Goal: Navigation & Orientation: Find specific page/section

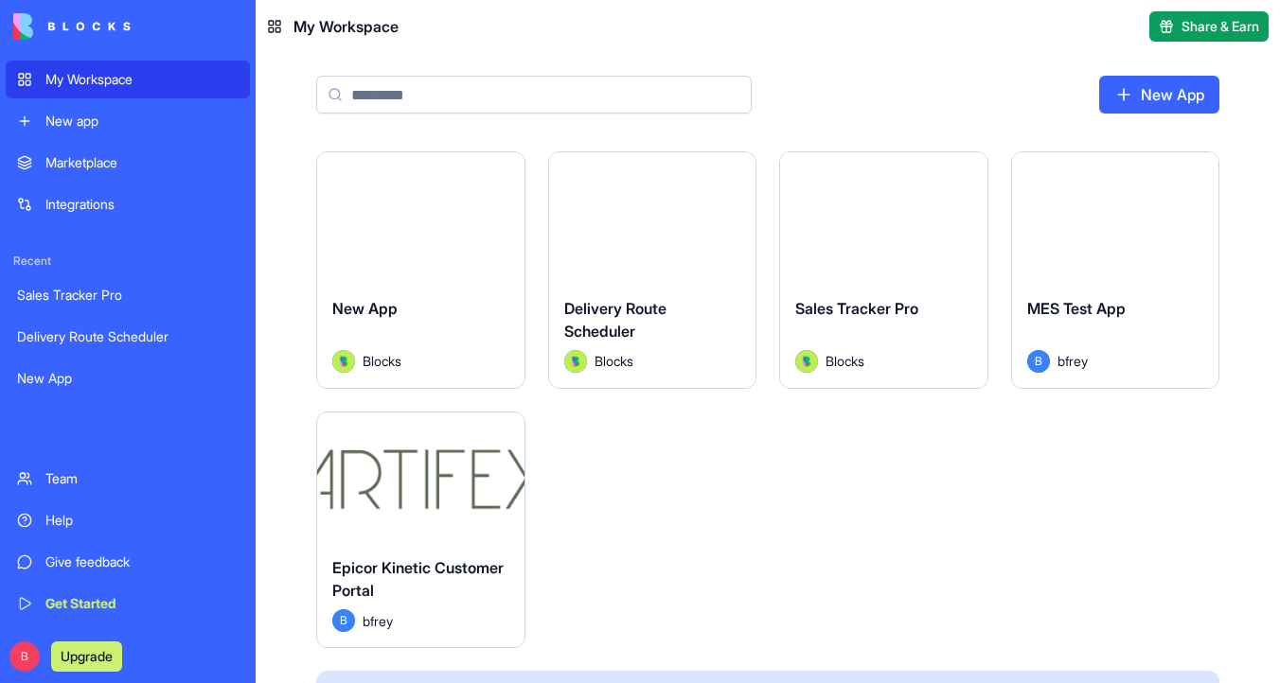
click at [864, 213] on button "Launch" at bounding box center [883, 217] width 142 height 38
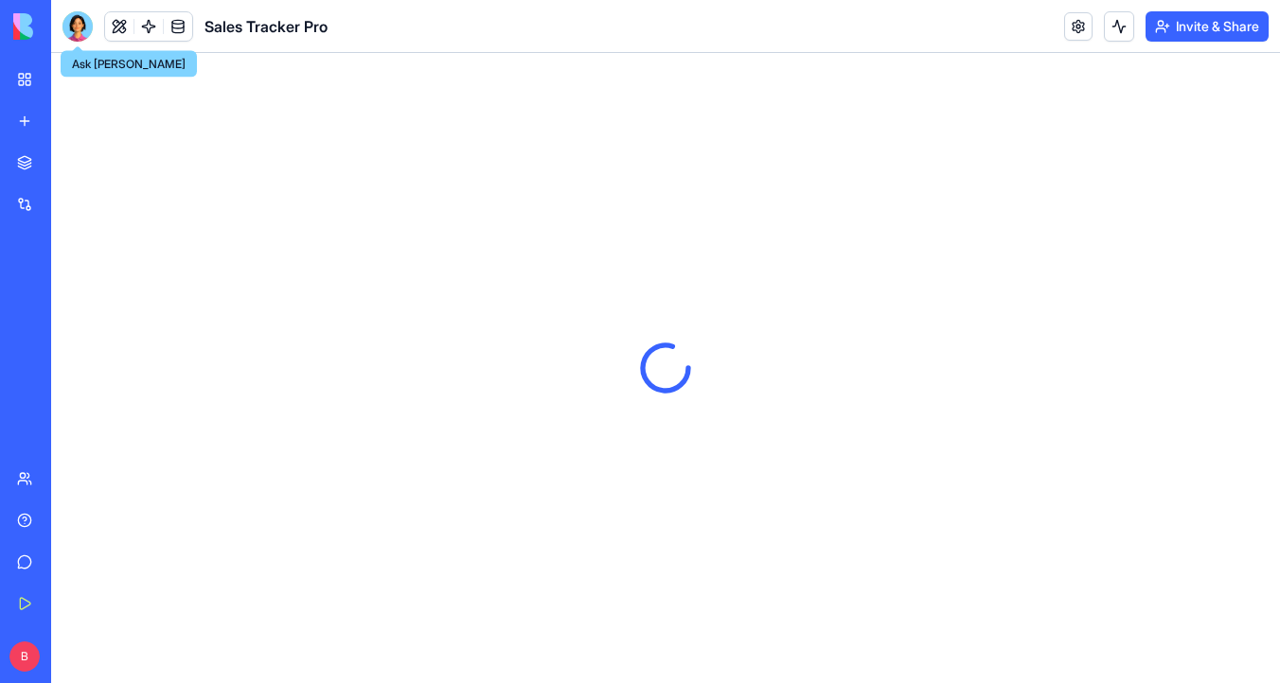
click at [79, 32] on div at bounding box center [77, 26] width 30 height 30
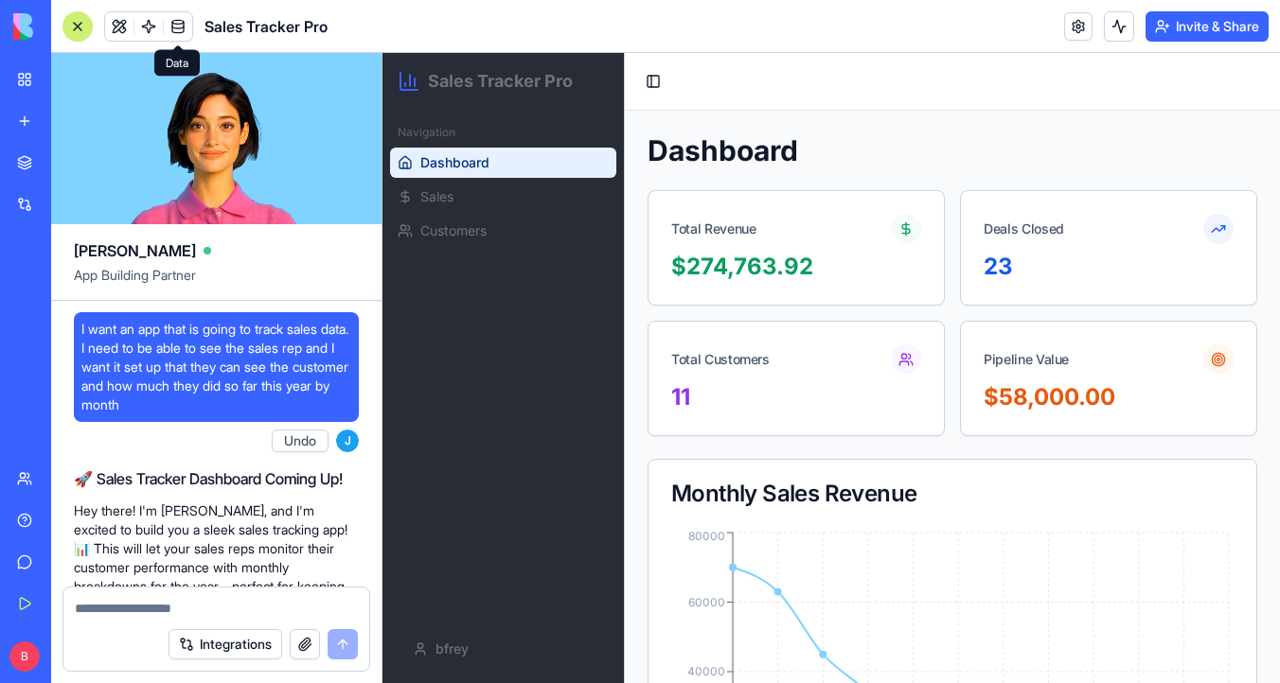
click at [181, 22] on span at bounding box center [177, 26] width 53 height 53
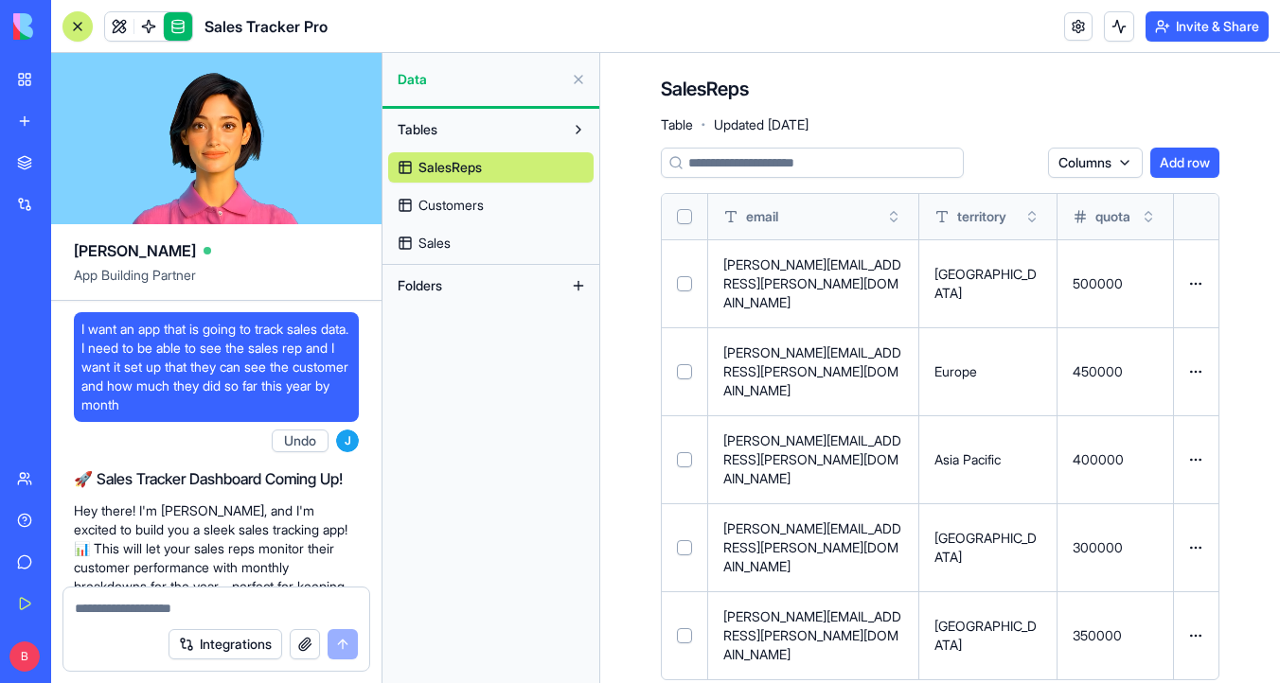
click at [504, 213] on link "Customers" at bounding box center [490, 205] width 205 height 30
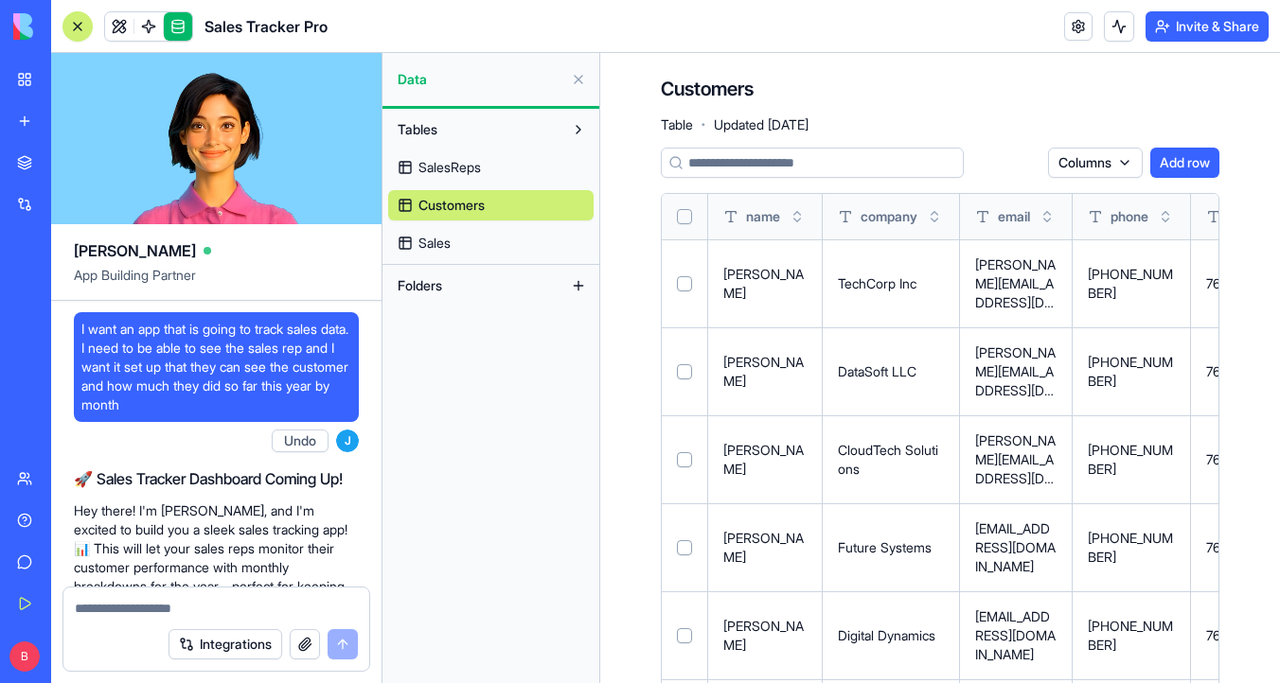
click at [512, 259] on div "Tables SalesReps Customers Sales" at bounding box center [490, 187] width 217 height 156
click at [521, 246] on link "Sales" at bounding box center [490, 243] width 205 height 30
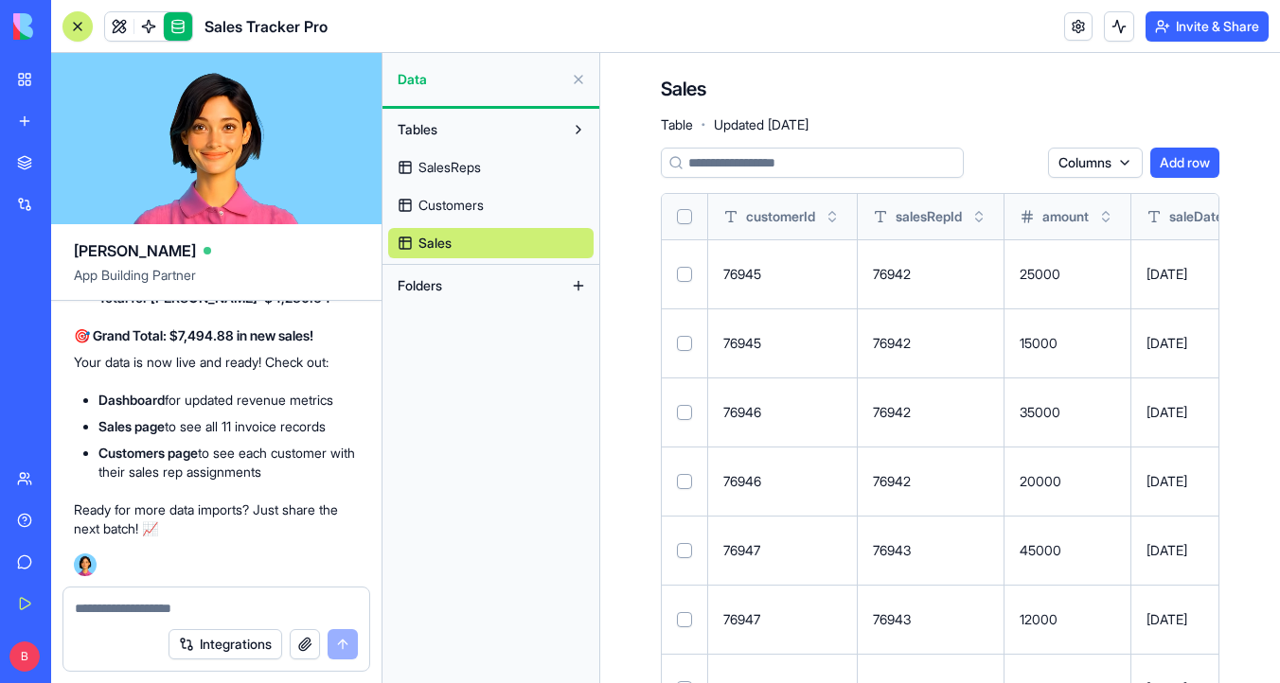
scroll to position [9550, 0]
click at [118, 24] on link at bounding box center [119, 26] width 28 height 28
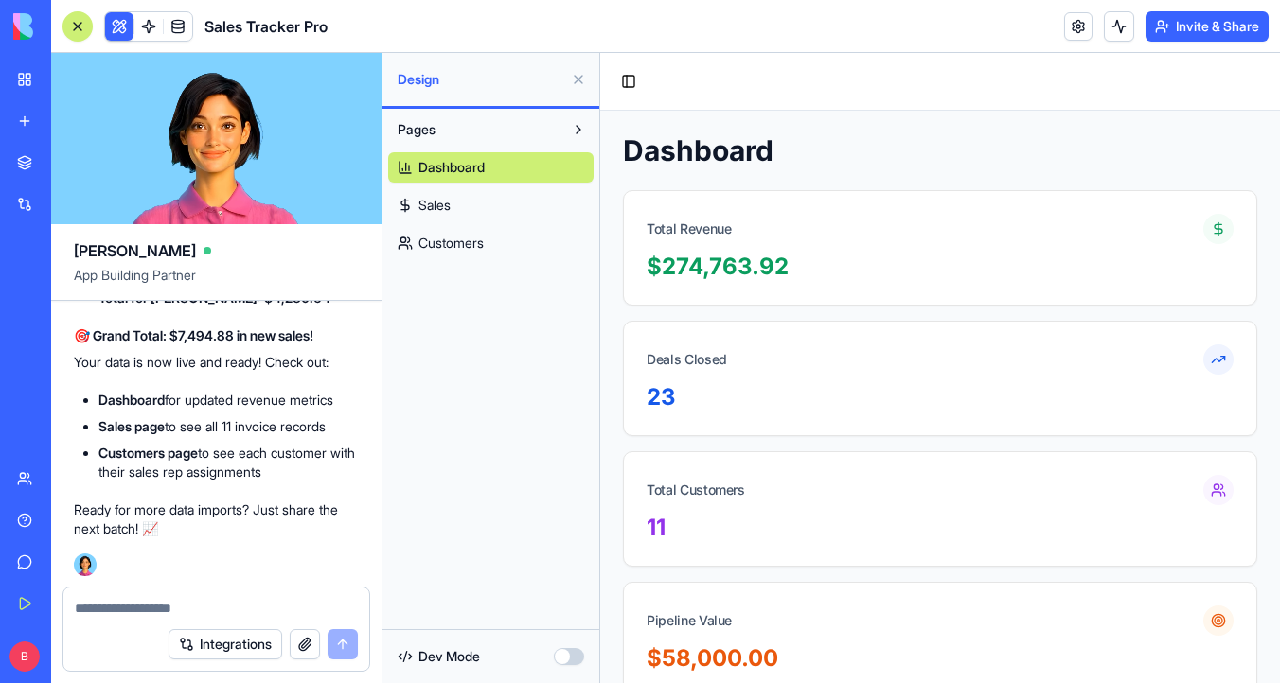
click at [502, 207] on link "Sales" at bounding box center [490, 205] width 205 height 30
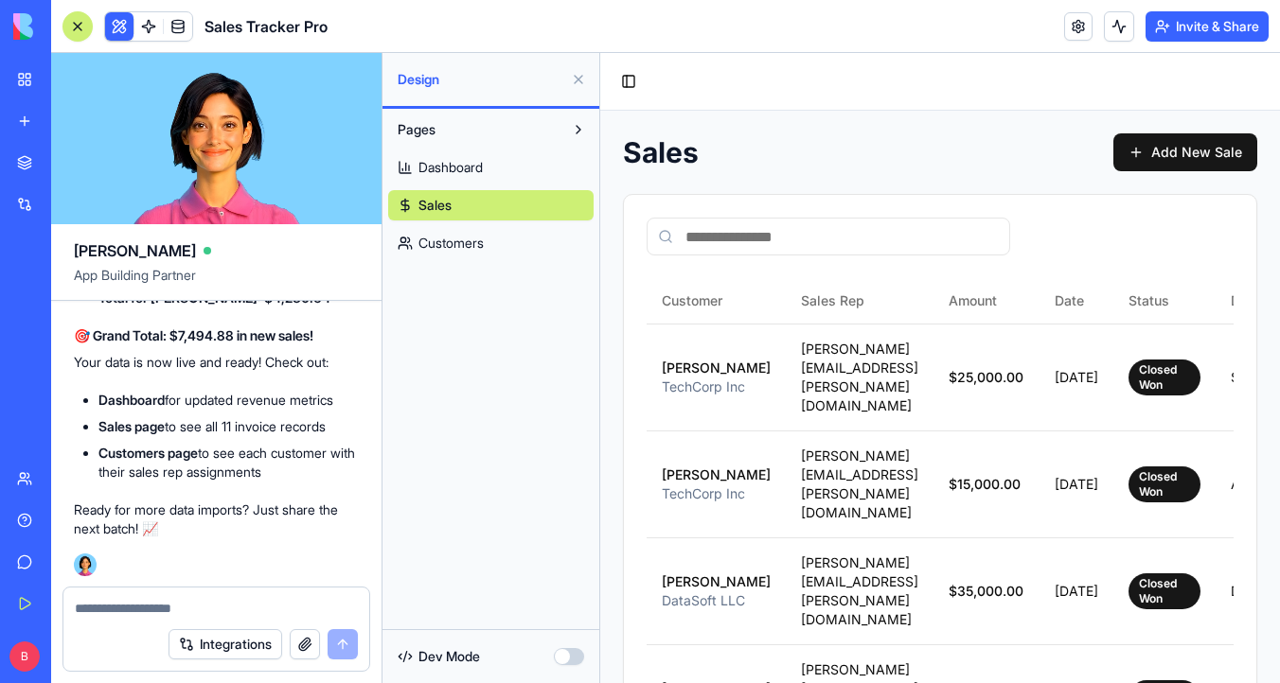
click at [496, 253] on link "Customers" at bounding box center [490, 243] width 205 height 30
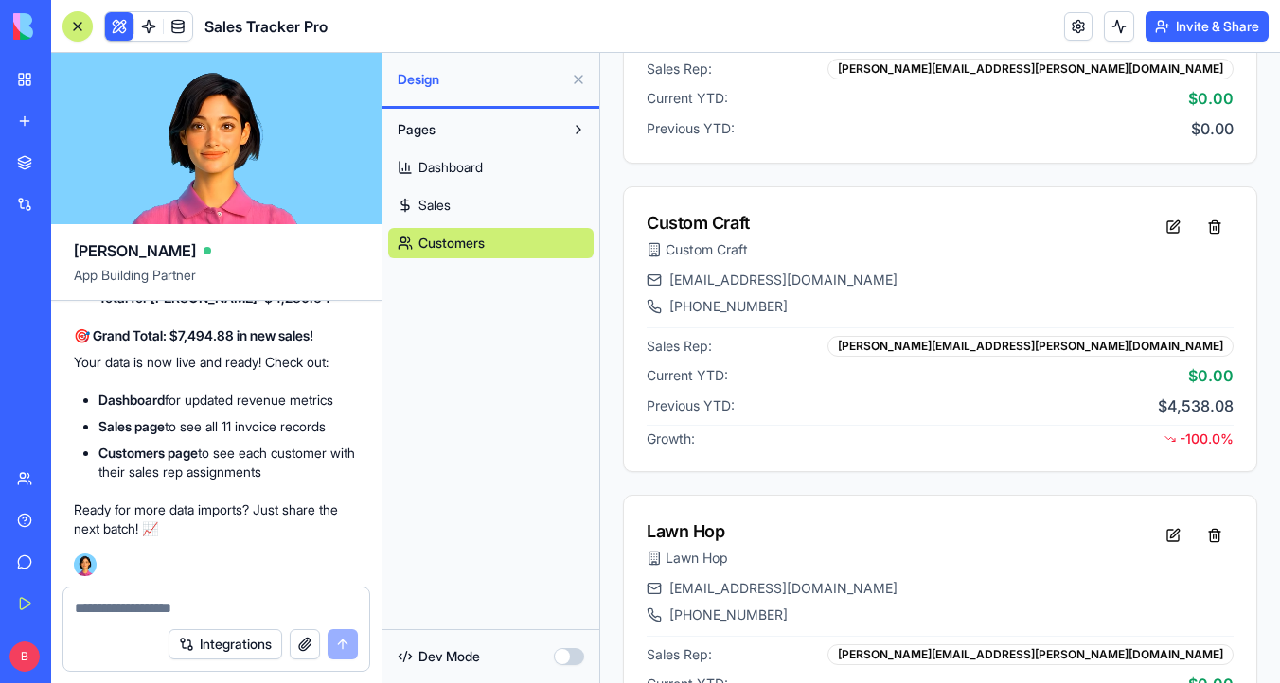
scroll to position [2114, 0]
